Goal: Information Seeking & Learning: Check status

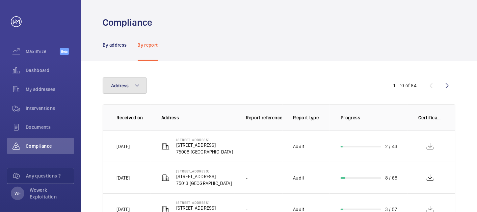
click at [141, 86] on button "Address" at bounding box center [125, 85] width 44 height 16
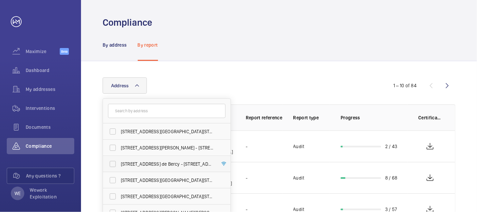
click at [158, 162] on span "[STREET_ADDRESS] de Bercy - [STREET_ADDRESS]" at bounding box center [167, 163] width 93 height 7
click at [120, 162] on input "[STREET_ADDRESS] de Bercy - [STREET_ADDRESS]" at bounding box center [113, 164] width 14 height 14
checkbox input "true"
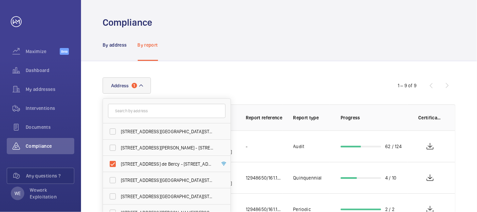
click at [294, 80] on div "Address [STREET_ADDRESS][GEOGRAPHIC_DATA][STREET_ADDRESS][PERSON_NAME][STREET_A…" at bounding box center [239, 85] width 272 height 16
